Goal: Navigation & Orientation: Find specific page/section

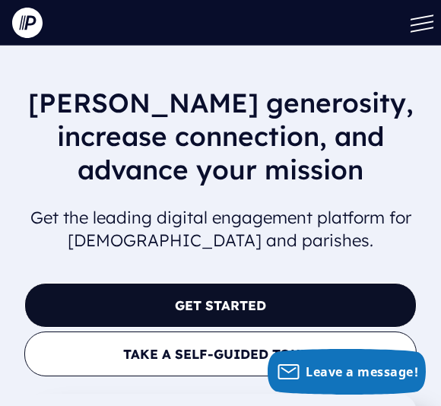
scroll to position [4, 0]
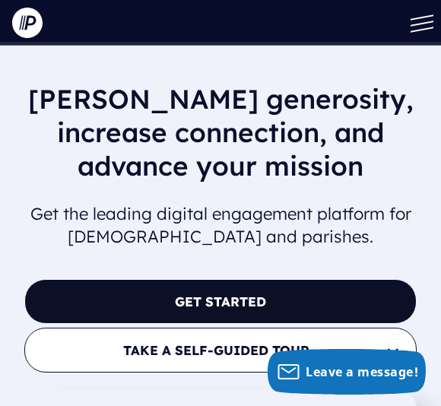
click at [418, 31] on button at bounding box center [419, 23] width 46 height 46
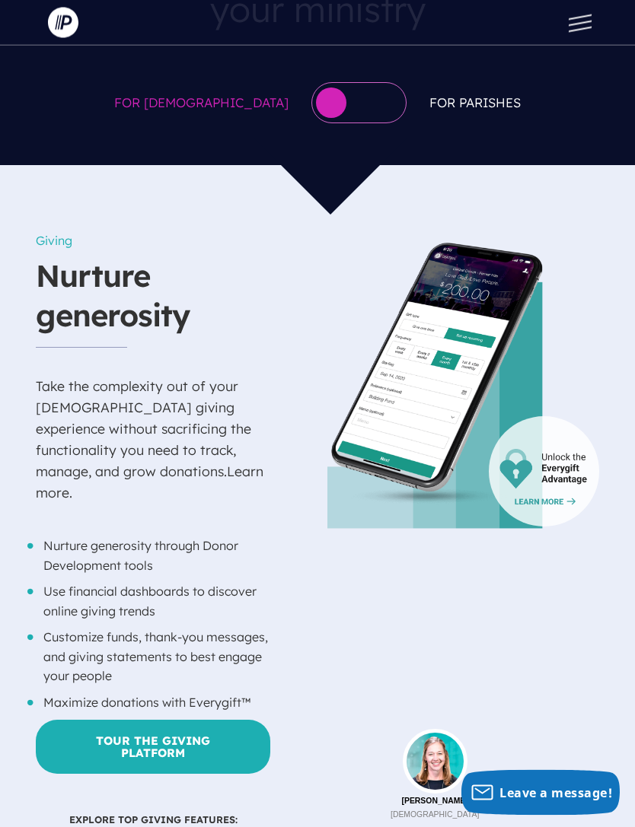
scroll to position [1076, 0]
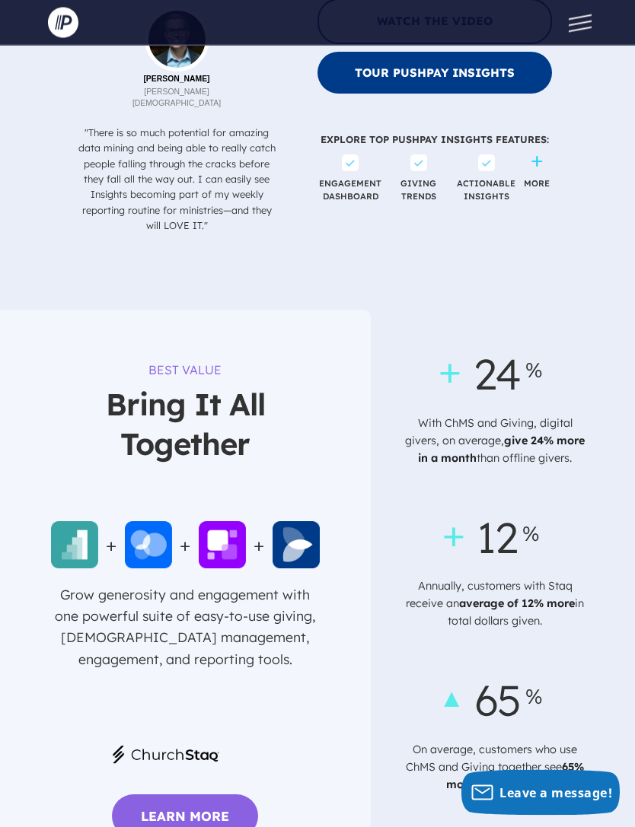
click at [584, 30] on button at bounding box center [576, 23] width 46 height 46
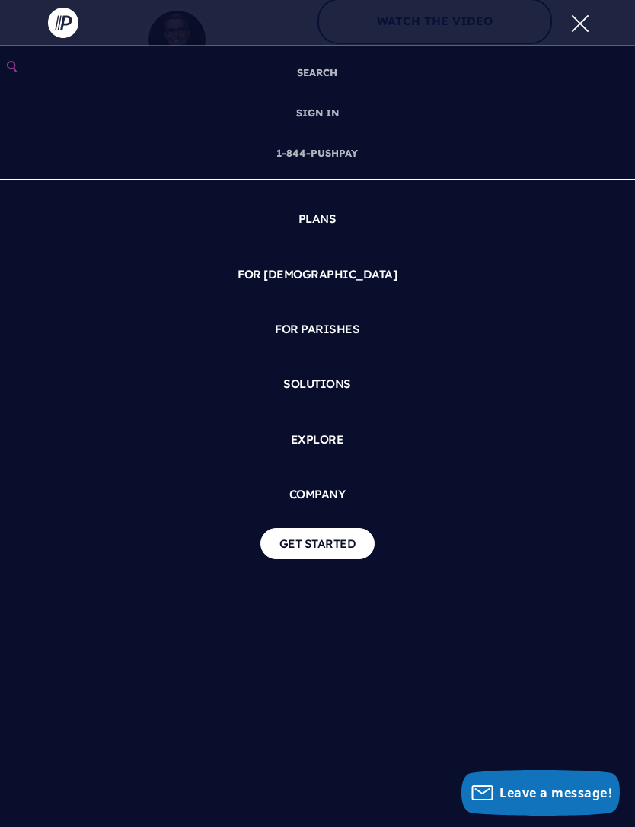
click at [339, 115] on link "SIGN IN" at bounding box center [317, 113] width 55 height 40
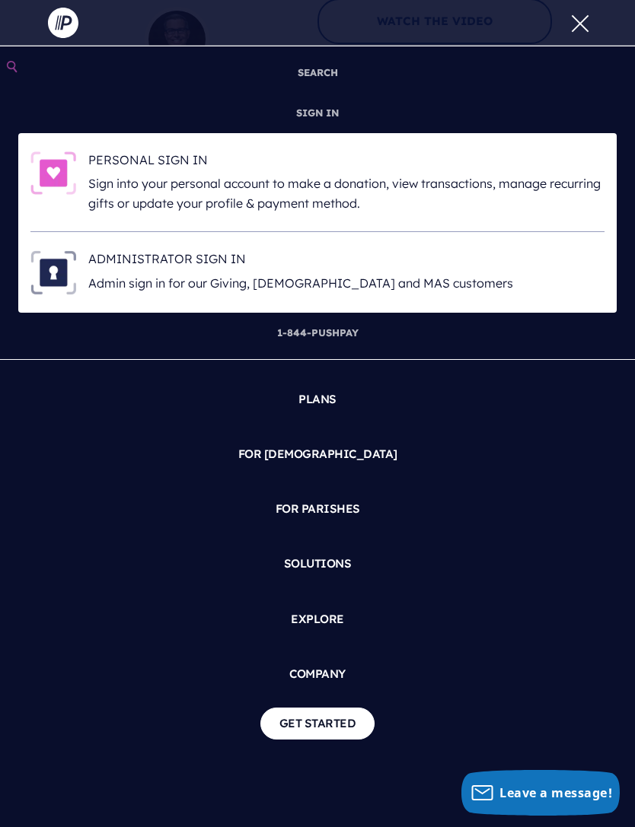
click at [319, 190] on p "Sign into your personal account to make a donation, view transactions, manage r…" at bounding box center [346, 193] width 516 height 39
click at [7, 602] on ul "PLANS FOR [DEMOGRAPHIC_DATA] Product Suite" at bounding box center [317, 559] width 635 height 398
click at [6, 598] on ul "PLANS FOR [DEMOGRAPHIC_DATA] Product Suite" at bounding box center [317, 559] width 635 height 398
click at [5, 600] on ul "PLANS FOR [DEMOGRAPHIC_DATA] Product Suite" at bounding box center [317, 559] width 635 height 398
click at [575, 36] on button at bounding box center [576, 23] width 46 height 46
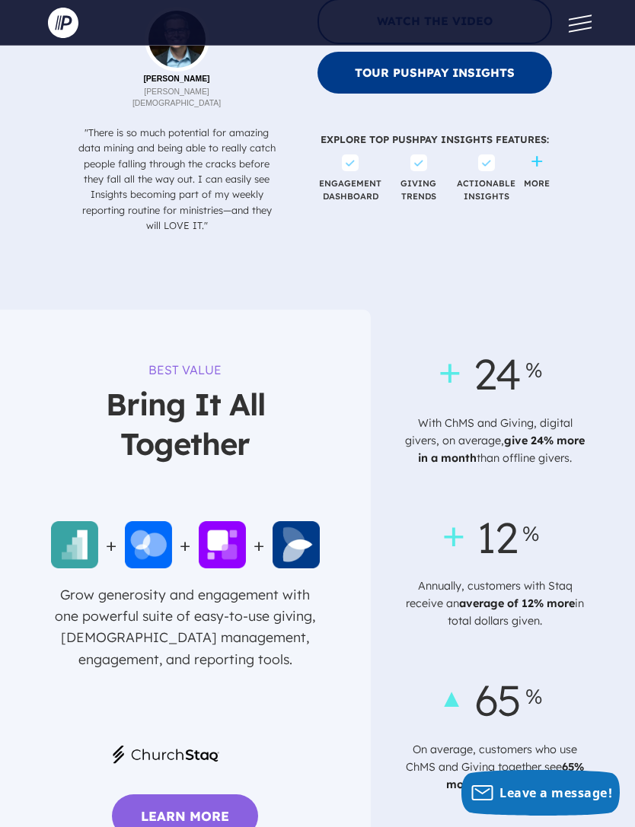
click at [561, 504] on div "12 Annually, customers with Staq receive an average of 12% more in total dollar…" at bounding box center [492, 570] width 212 height 133
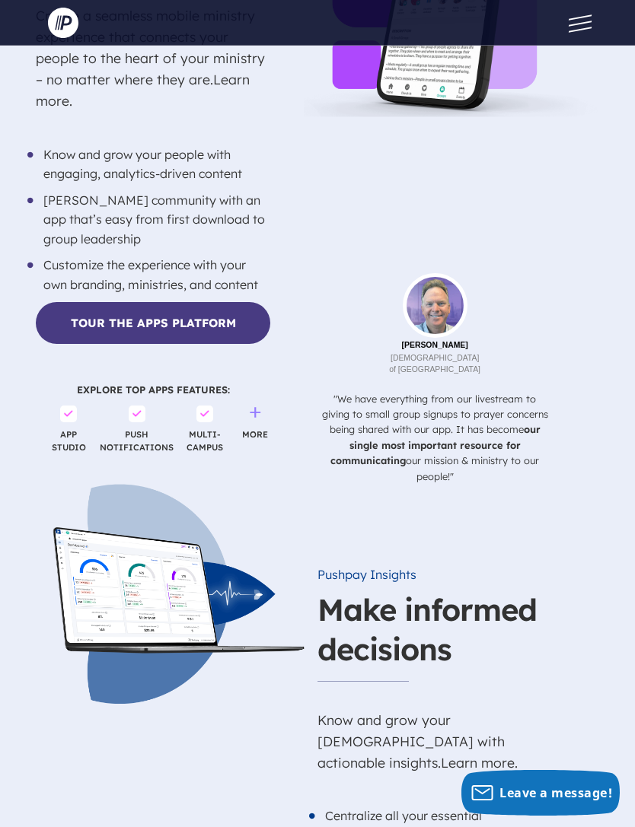
scroll to position [2975, 0]
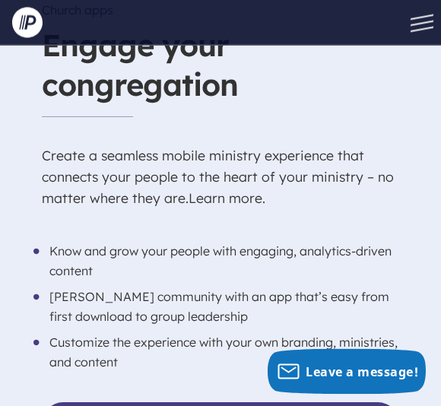
scroll to position [3637, 0]
